Goal: Understand site structure: Understand site structure

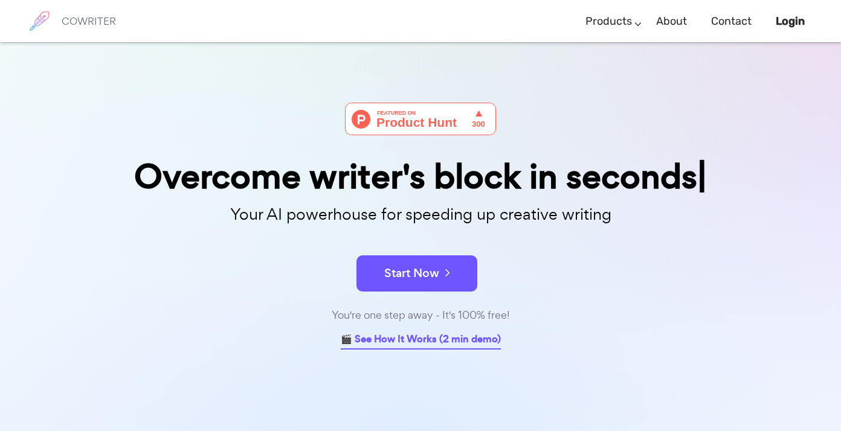
click at [467, 341] on link "🎬 See How It Works (2 min demo)" at bounding box center [421, 340] width 160 height 19
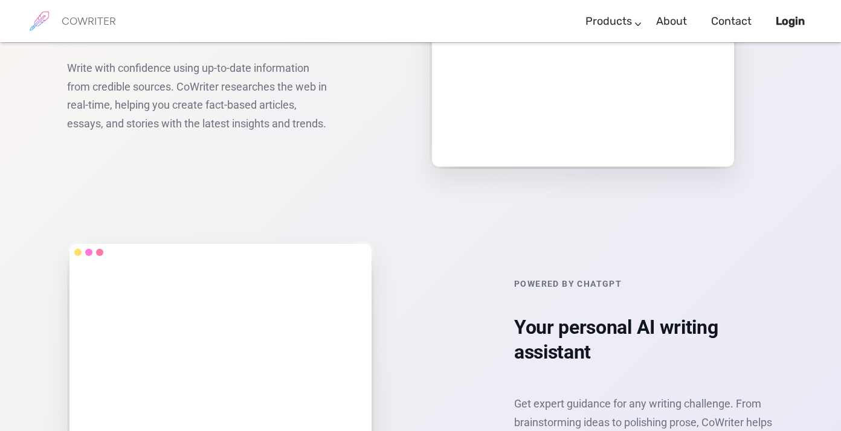
scroll to position [1568, 0]
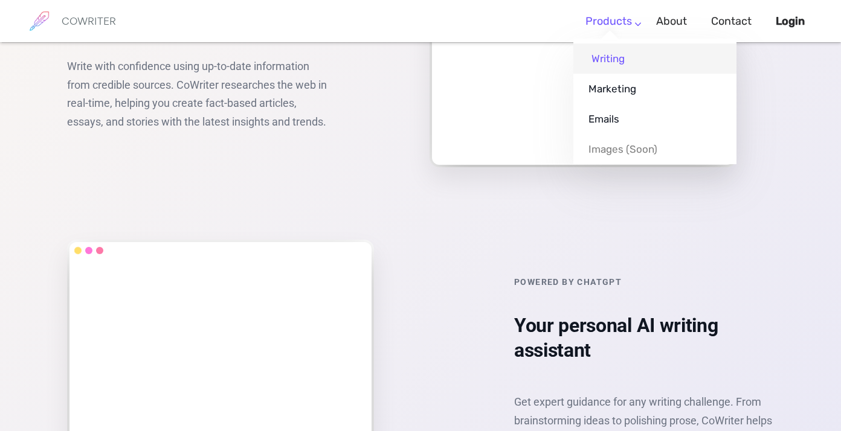
click at [619, 57] on link "Writing" at bounding box center [654, 58] width 163 height 30
